Goal: Information Seeking & Learning: Learn about a topic

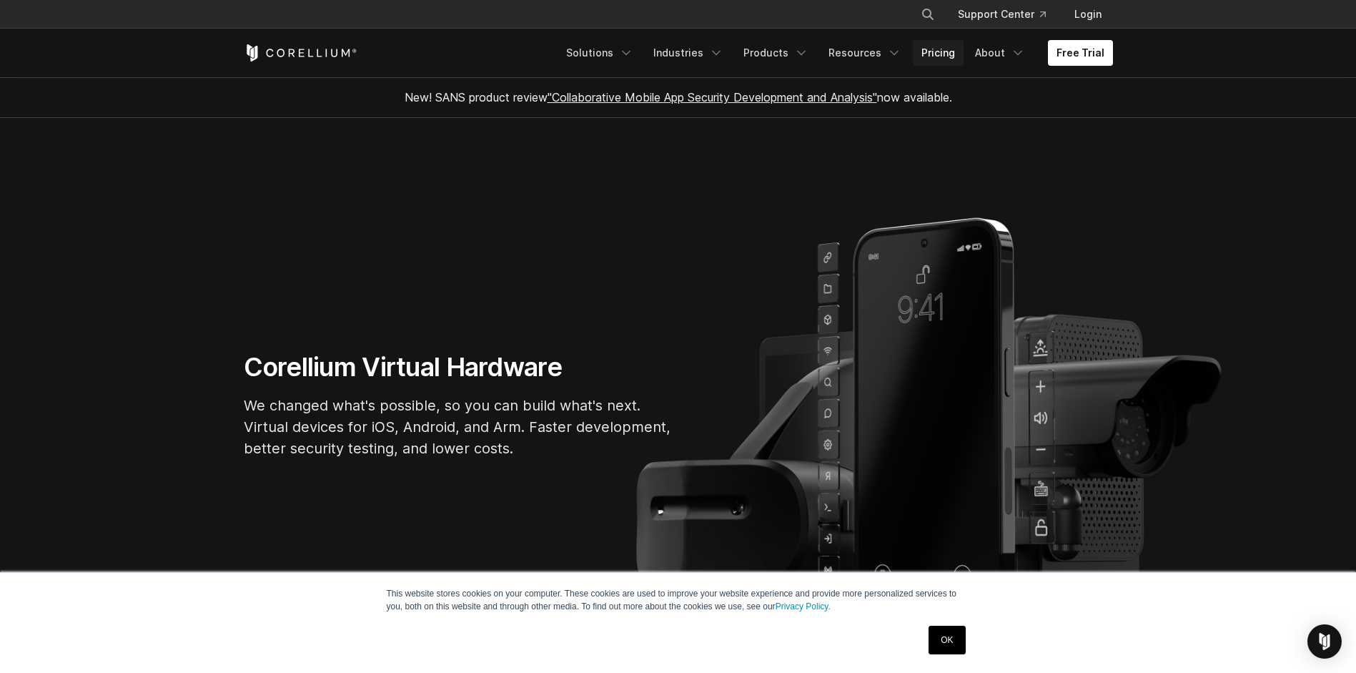
click at [936, 51] on link "Pricing" at bounding box center [938, 53] width 51 height 26
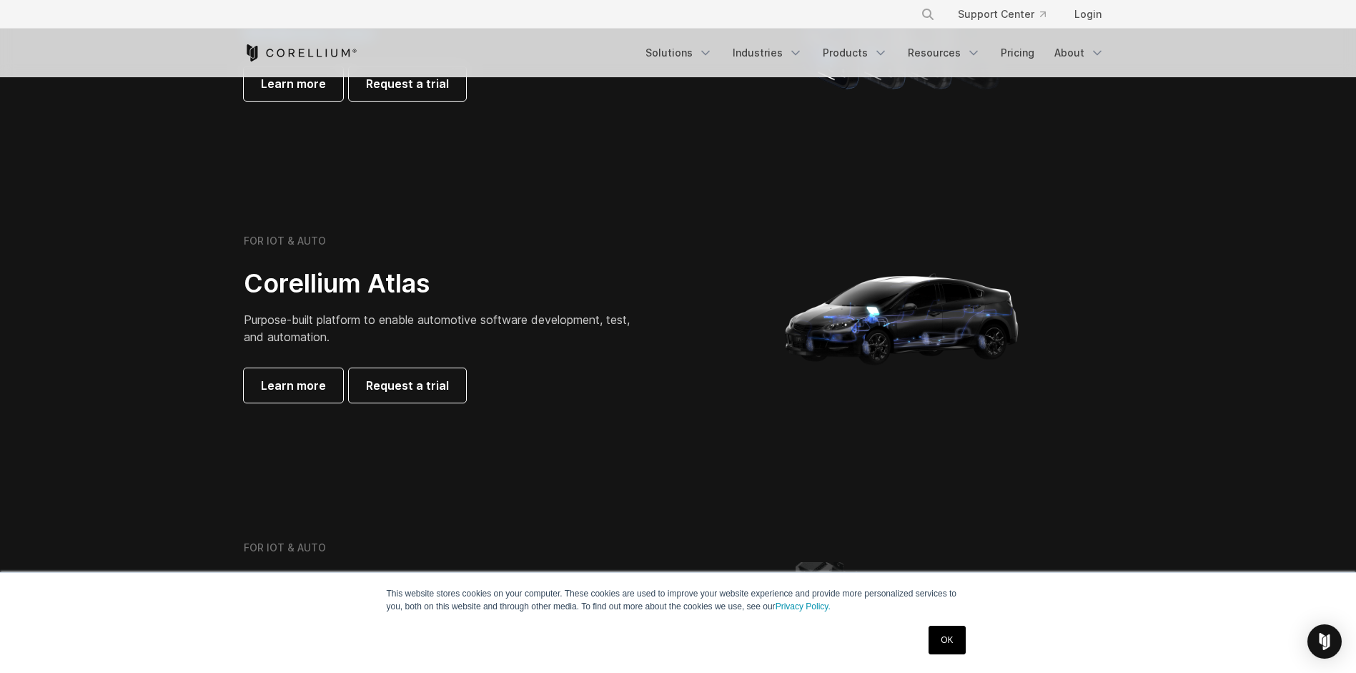
scroll to position [1375, 0]
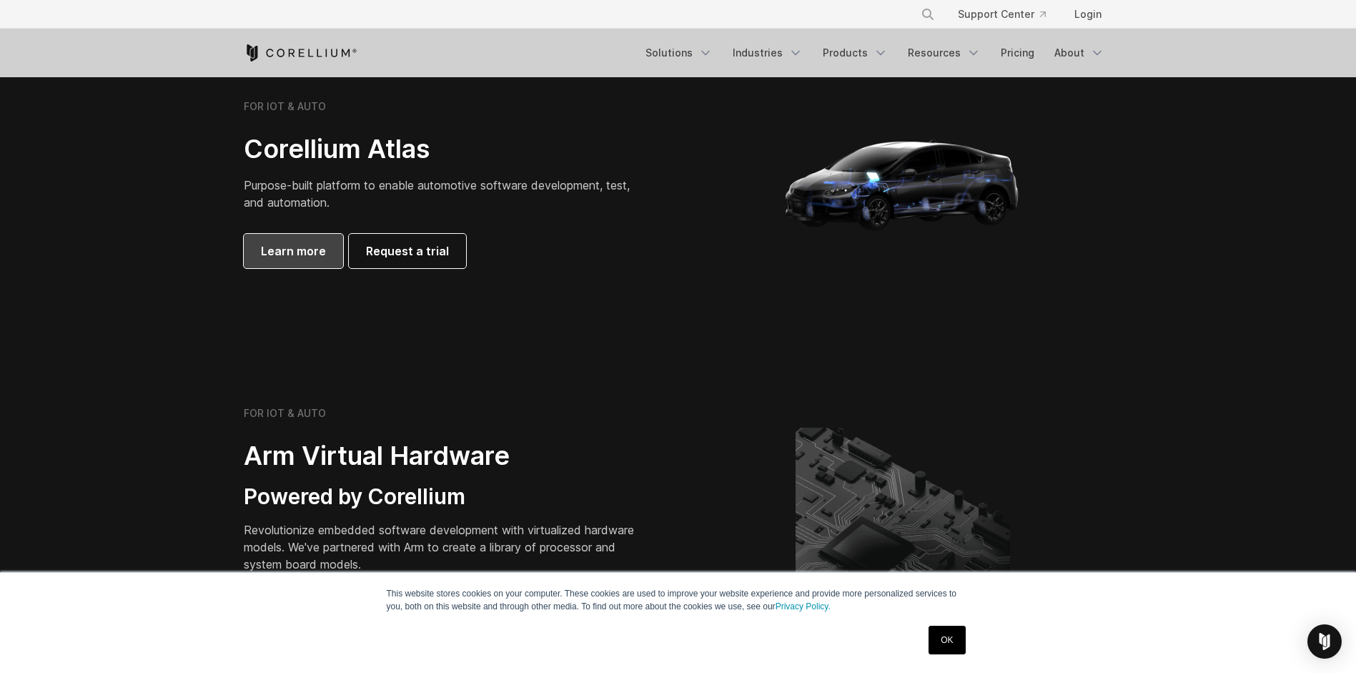
click at [312, 239] on link "Learn more" at bounding box center [293, 251] width 99 height 34
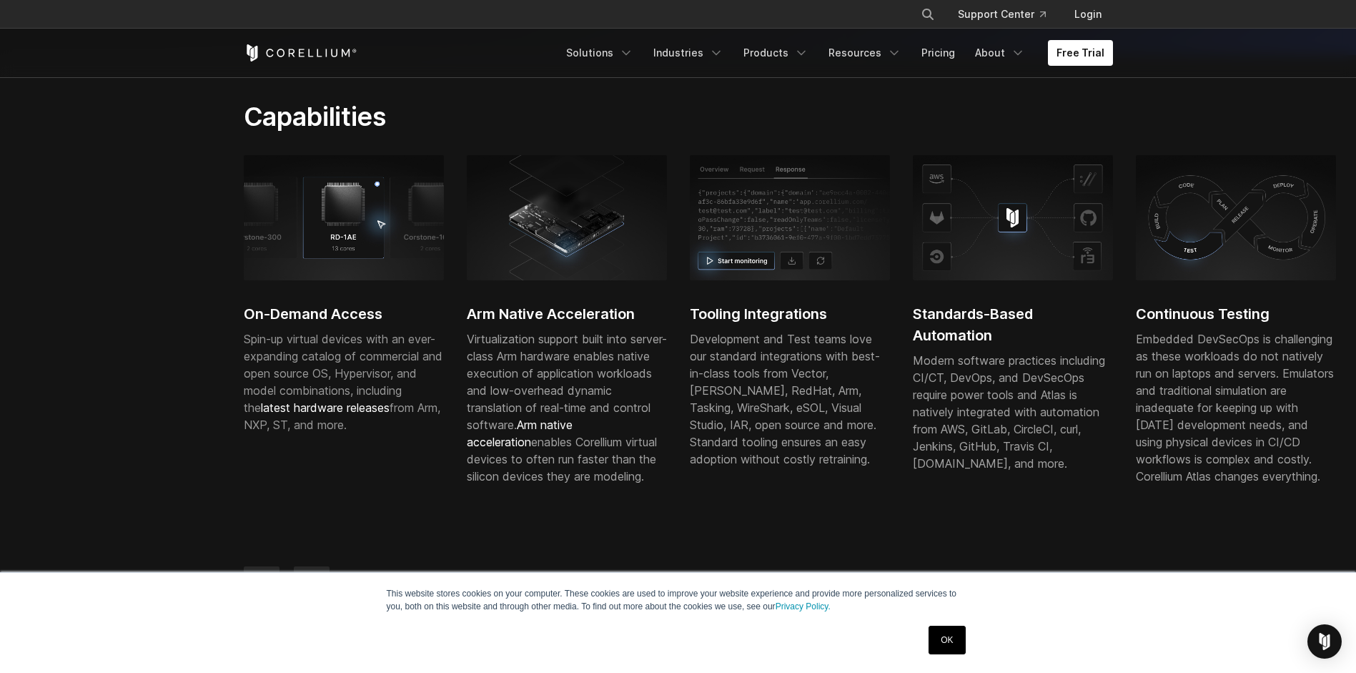
scroll to position [371, 0]
